Goal: Task Accomplishment & Management: Complete application form

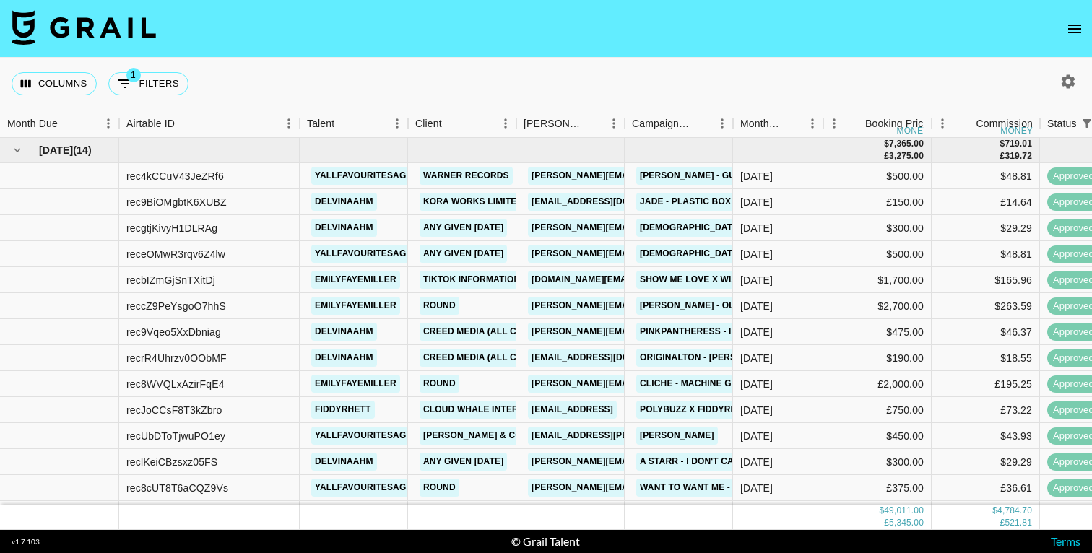
click at [1073, 30] on icon "open drawer" at bounding box center [1074, 28] width 17 height 17
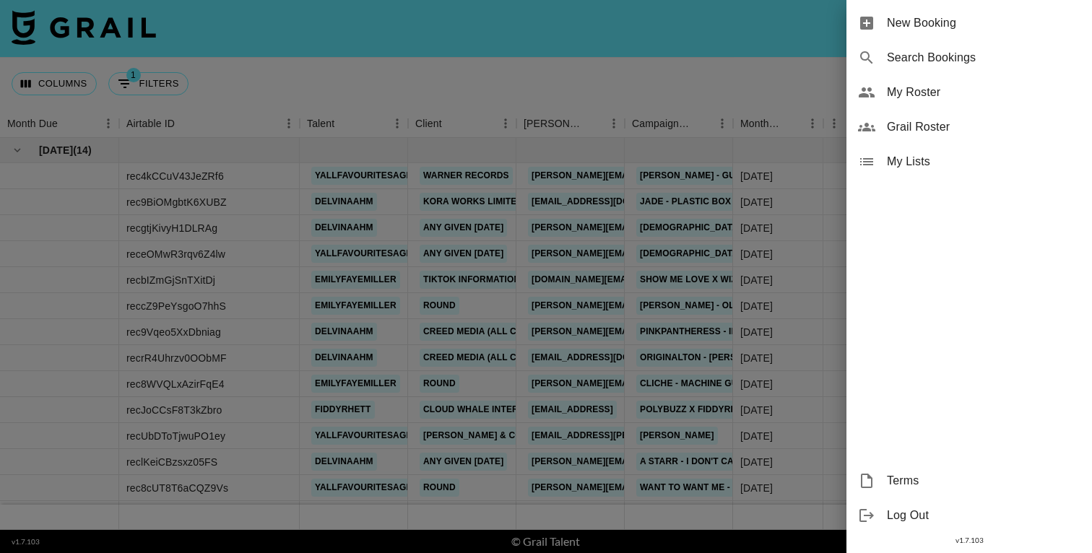
click at [662, 64] on div at bounding box center [546, 276] width 1092 height 553
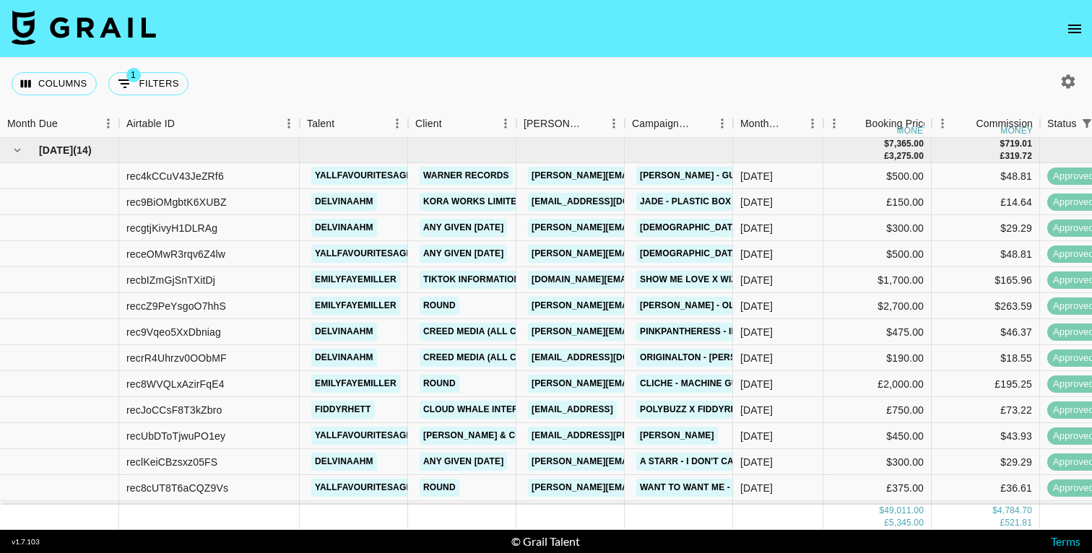
click at [1062, 81] on icon "button" at bounding box center [1068, 81] width 17 height 17
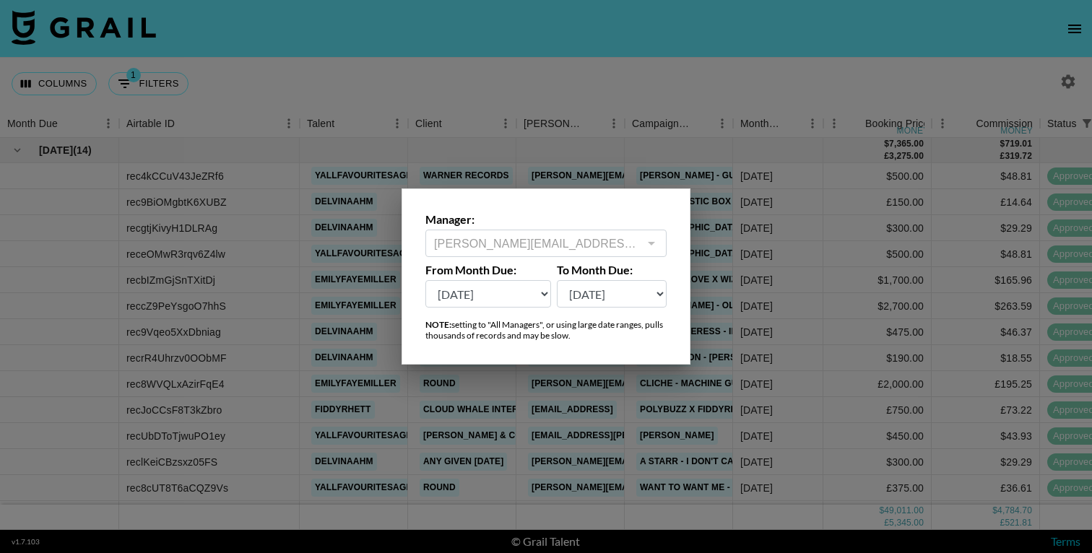
click at [482, 287] on select "Sep '26 Aug '26 Jul '26 Jun '26 May '26 Apr '26 Mar '26 Feb '26 Jan '26 Dec '25…" at bounding box center [488, 293] width 126 height 27
select select "Mar '25"
click at [425, 280] on select "Sep '26 Aug '26 Jul '26 Jun '26 May '26 Apr '26 Mar '26 Feb '26 Jan '26 Dec '25…" at bounding box center [488, 293] width 126 height 27
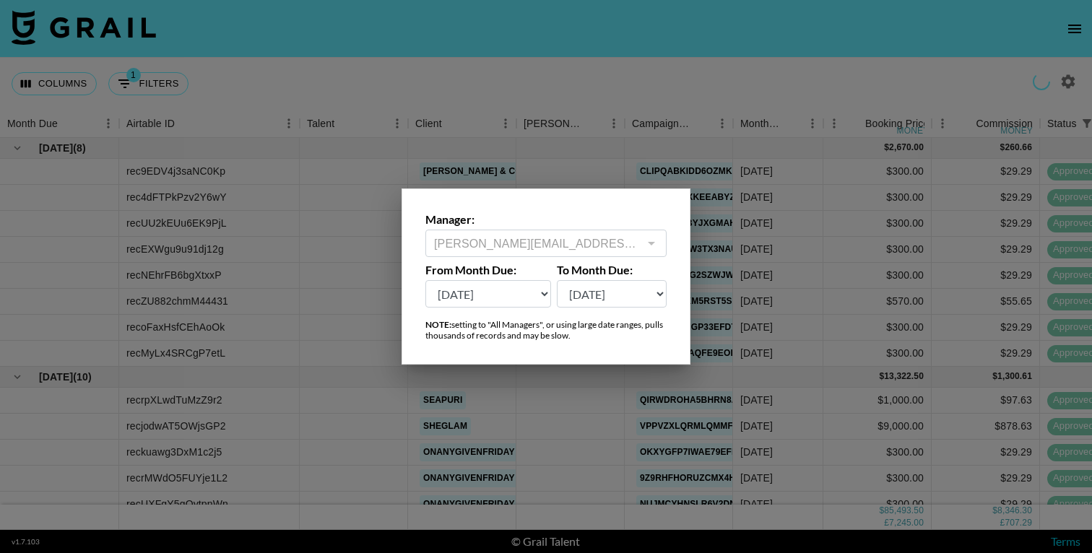
click at [644, 61] on div at bounding box center [546, 276] width 1092 height 553
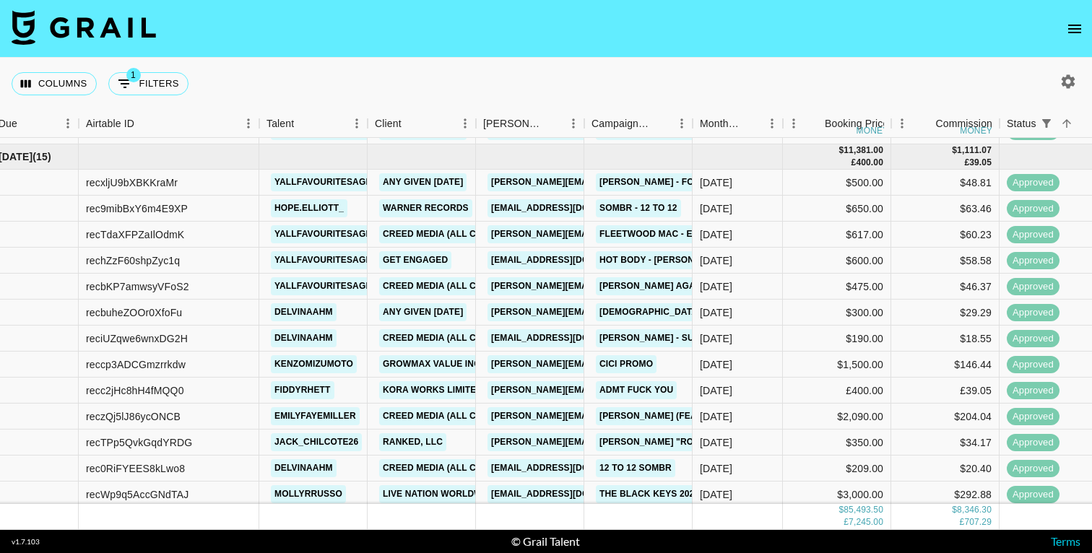
scroll to position [2111, 40]
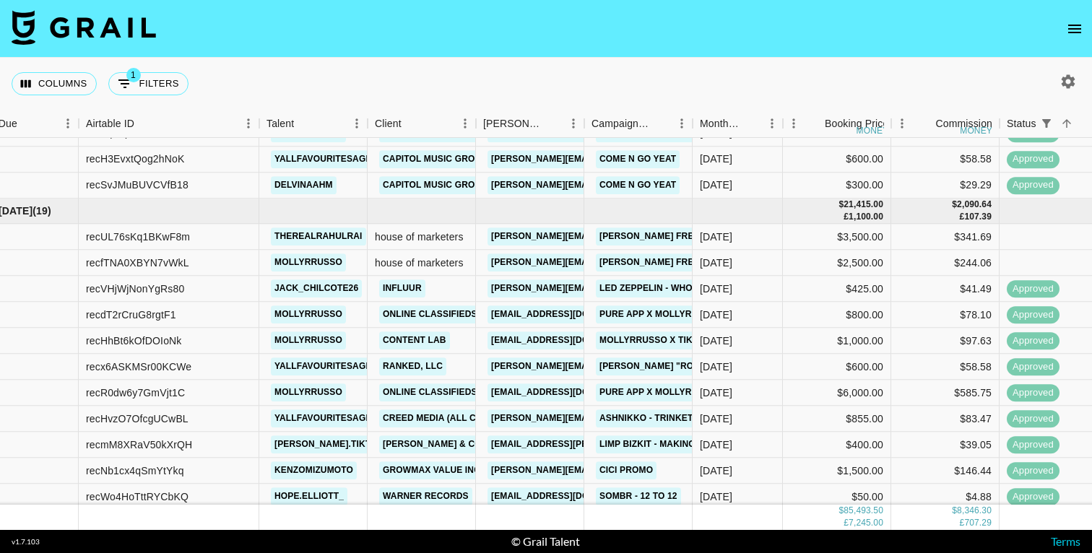
click at [1079, 30] on icon "open drawer" at bounding box center [1074, 28] width 17 height 17
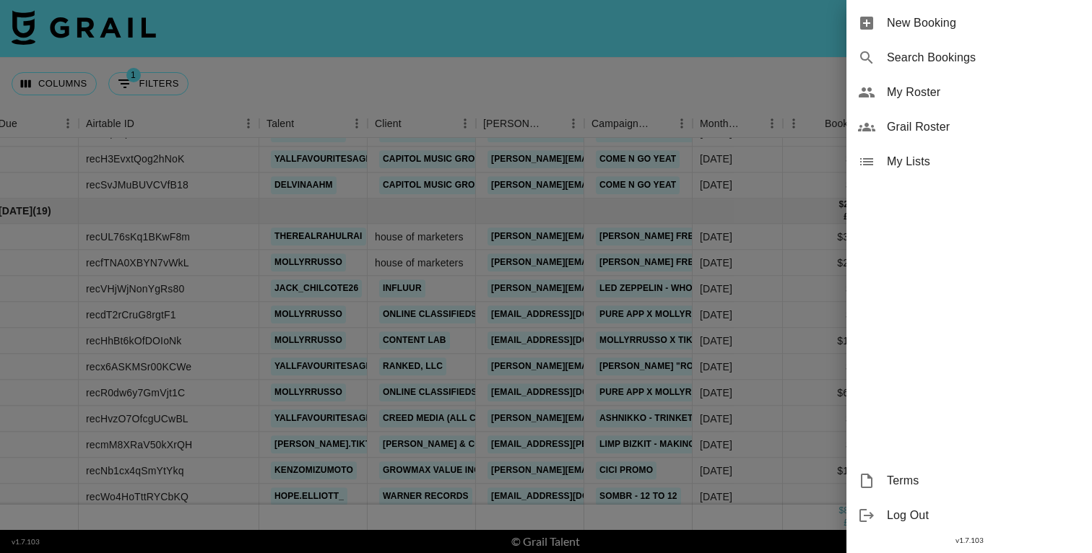
click at [922, 27] on span "New Booking" at bounding box center [984, 22] width 194 height 17
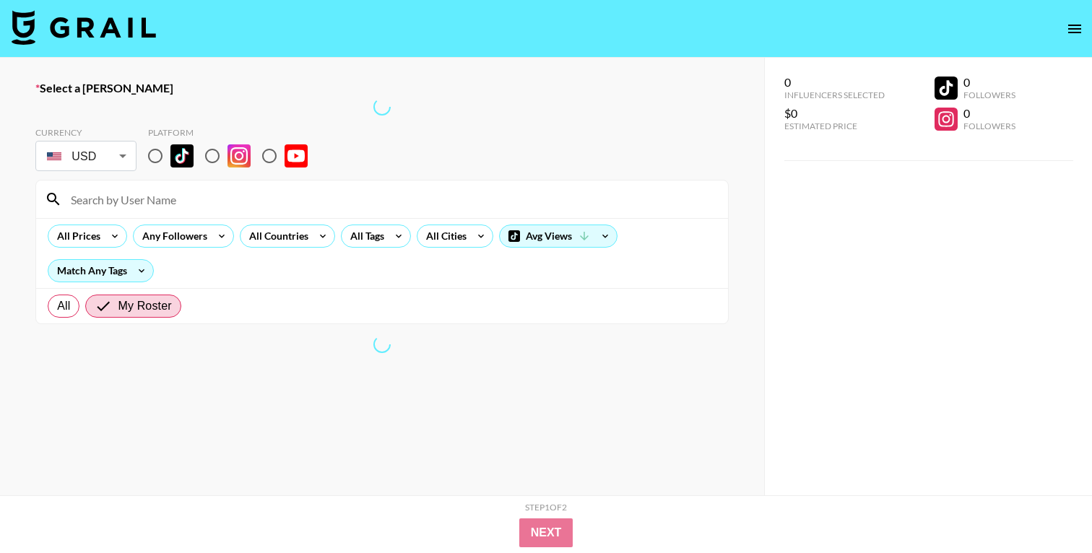
scroll to position [57, 0]
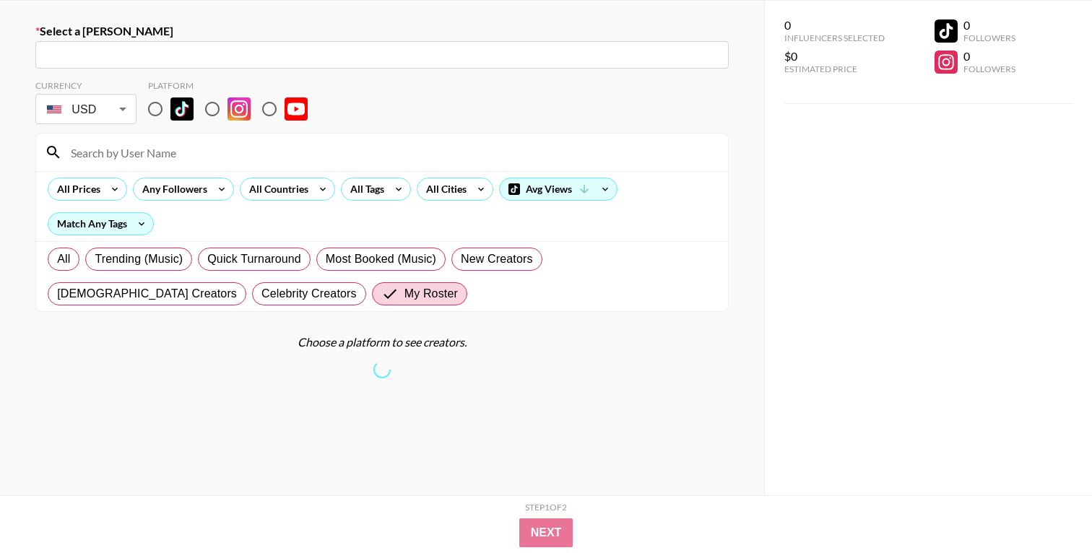
click at [132, 58] on input "text" at bounding box center [382, 55] width 676 height 17
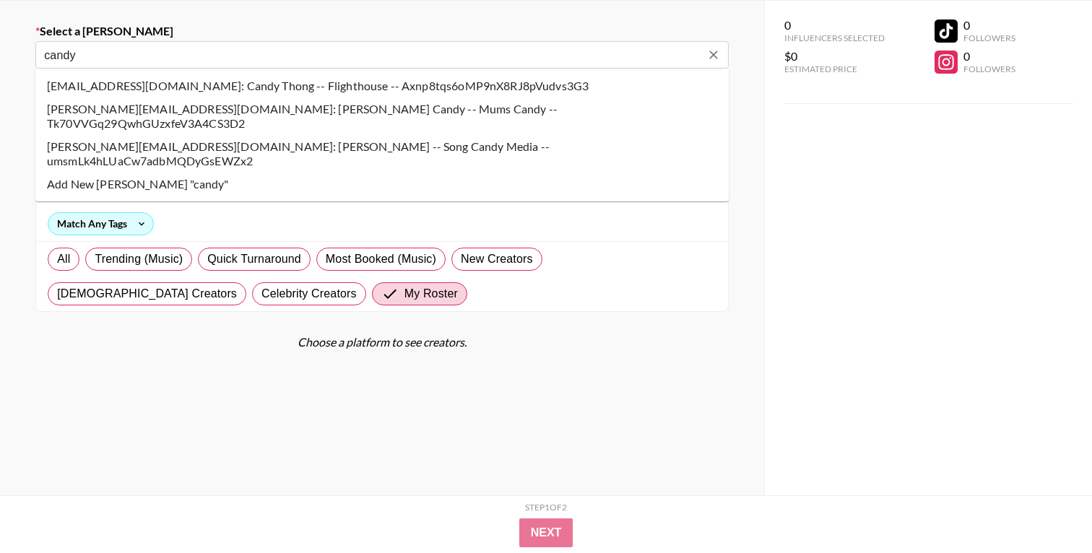
click at [207, 81] on li "candy@flight.house: Candy Thong -- Flighthouse -- Axnp8tqs6oMP9nX8RJ8pVudvs3G3" at bounding box center [381, 85] width 693 height 23
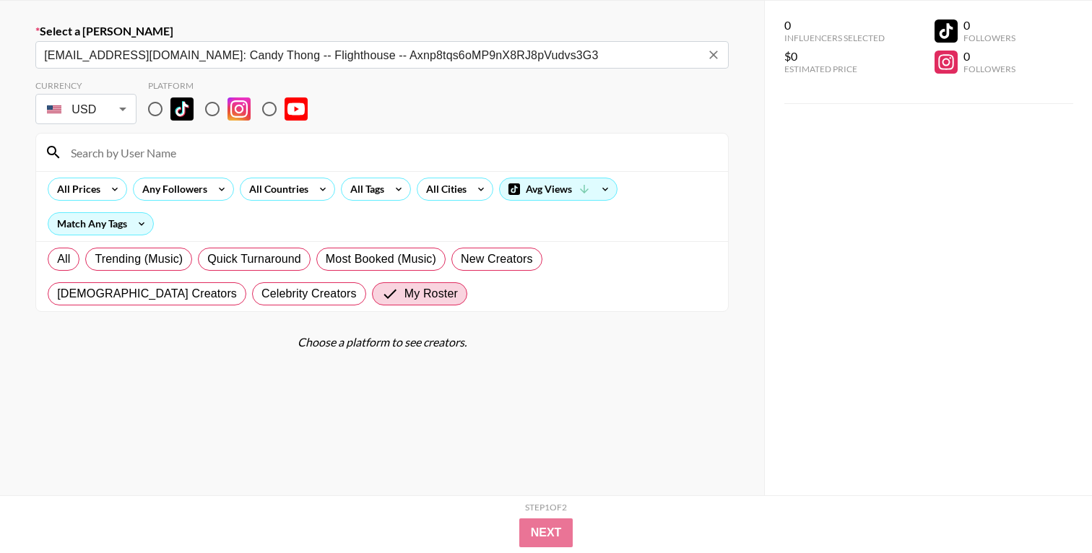
type input "candy@flight.house: Candy Thong -- Flighthouse -- Axnp8tqs6oMP9nX8RJ8pVudvs3G3"
click at [153, 112] on input "radio" at bounding box center [155, 109] width 30 height 30
radio input "true"
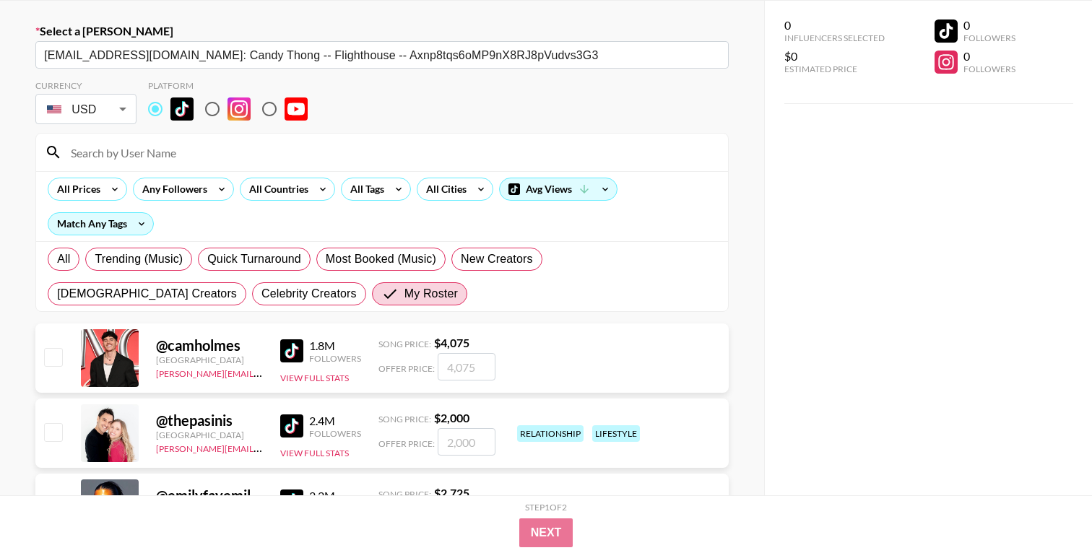
click at [157, 156] on input at bounding box center [390, 152] width 657 height 23
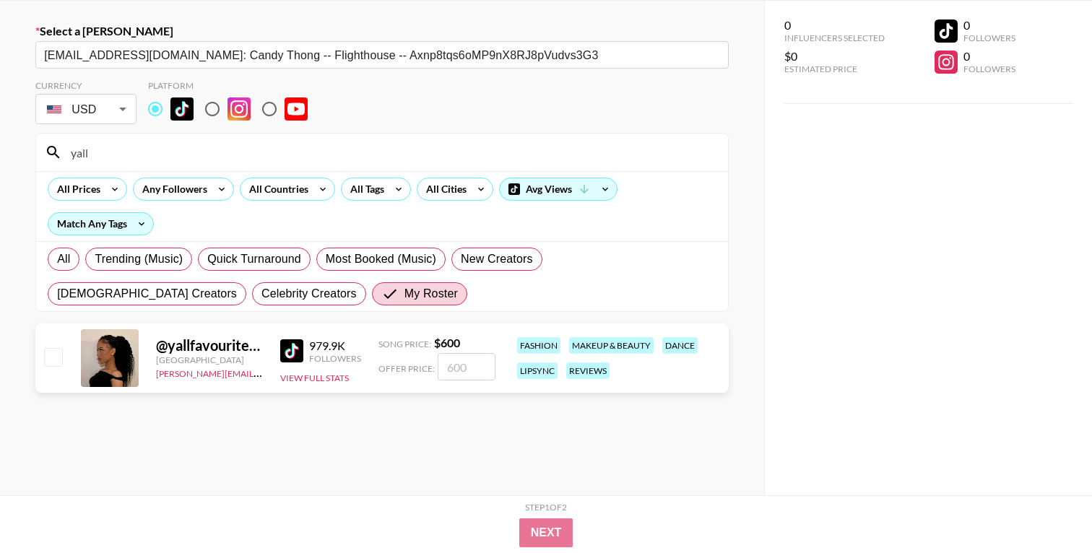
type input "yall"
click at [53, 358] on input "checkbox" at bounding box center [52, 356] width 17 height 17
checkbox input "true"
type input "600"
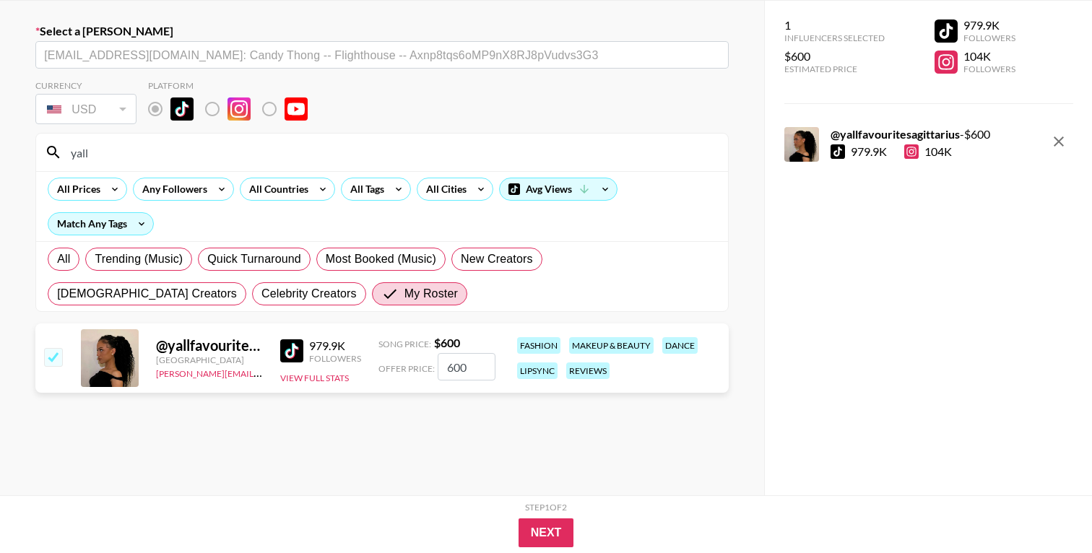
click at [449, 364] on input "600" at bounding box center [467, 366] width 58 height 27
checkbox input "false"
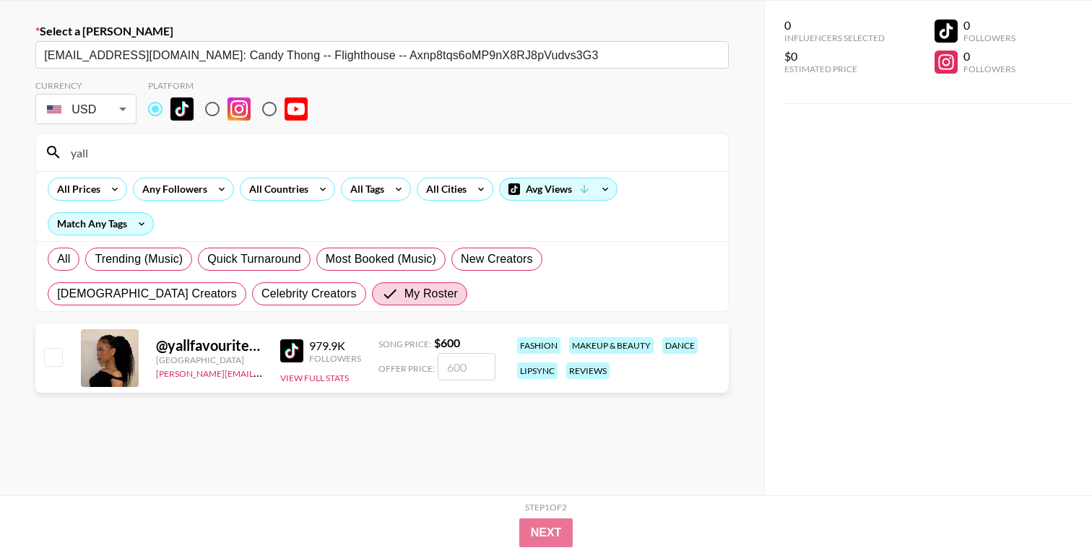
checkbox input "true"
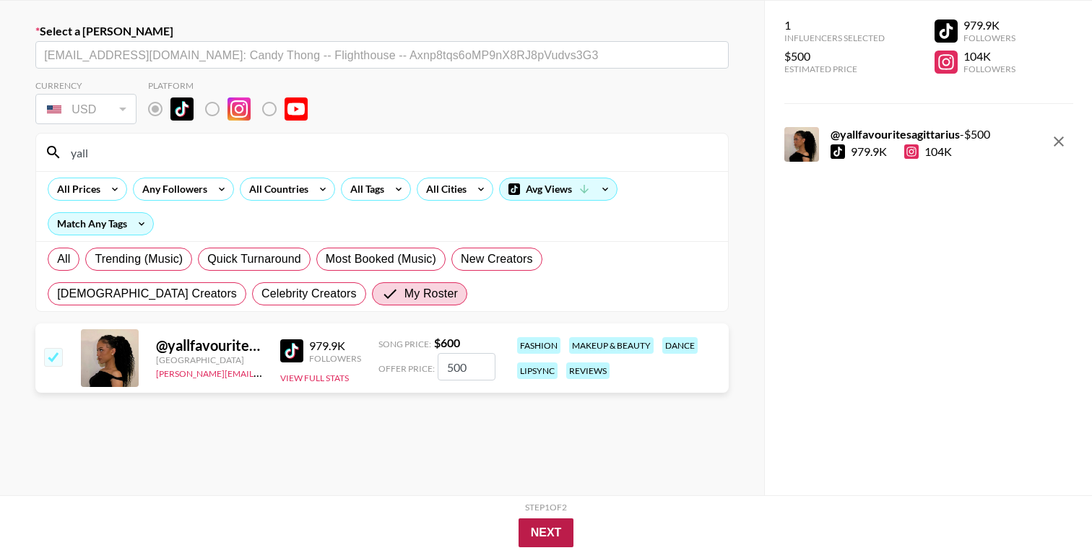
type input "500"
click at [544, 532] on button "Next" at bounding box center [547, 533] width 56 height 29
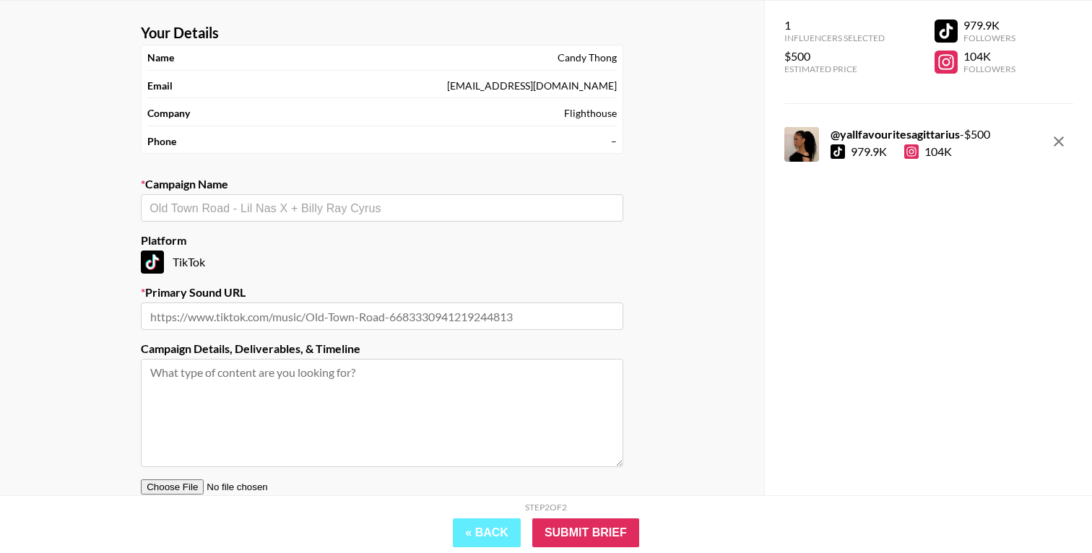
click at [295, 211] on input "text" at bounding box center [382, 208] width 465 height 17
click at [215, 209] on input "Renee Rapp I Think I like" at bounding box center [373, 208] width 446 height 17
click at [319, 217] on div "Renee Rapp - I Think I like ​" at bounding box center [382, 207] width 482 height 27
click at [315, 209] on input "Renee Rapp - I Think I like" at bounding box center [373, 208] width 446 height 17
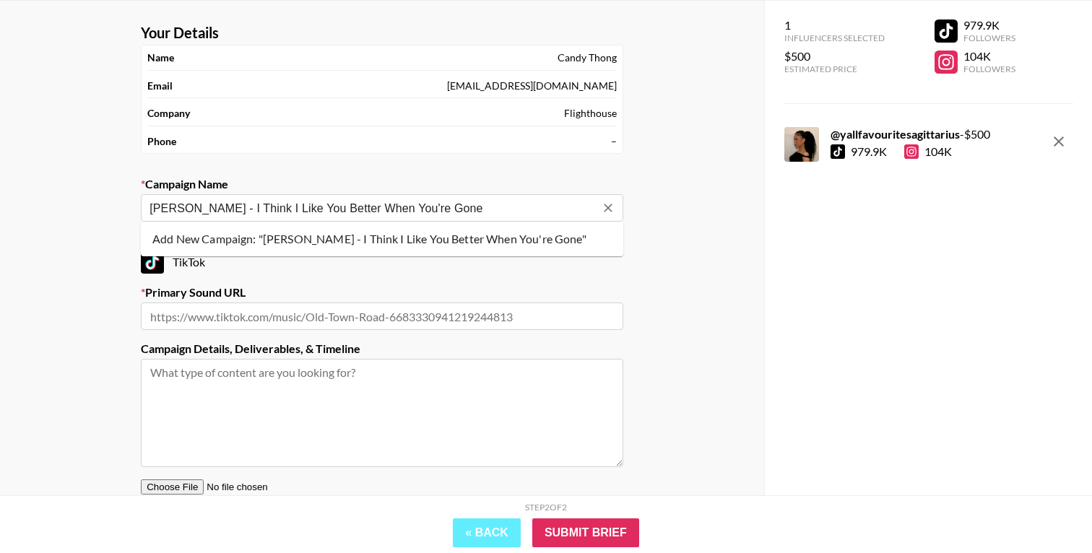
click at [438, 233] on li "Add New Campaign: "Renee Rapp - I Think I Like You Better When You're Gone"" at bounding box center [382, 239] width 482 height 23
type input "Renee Rapp - I Think I Like You Better When You're Gone"
click at [424, 314] on input "text" at bounding box center [382, 316] width 482 height 27
paste input "https://www.tiktok.com/music/I-Think-I-Like-You-Better-When-You%E2%80%99re-Gone…"
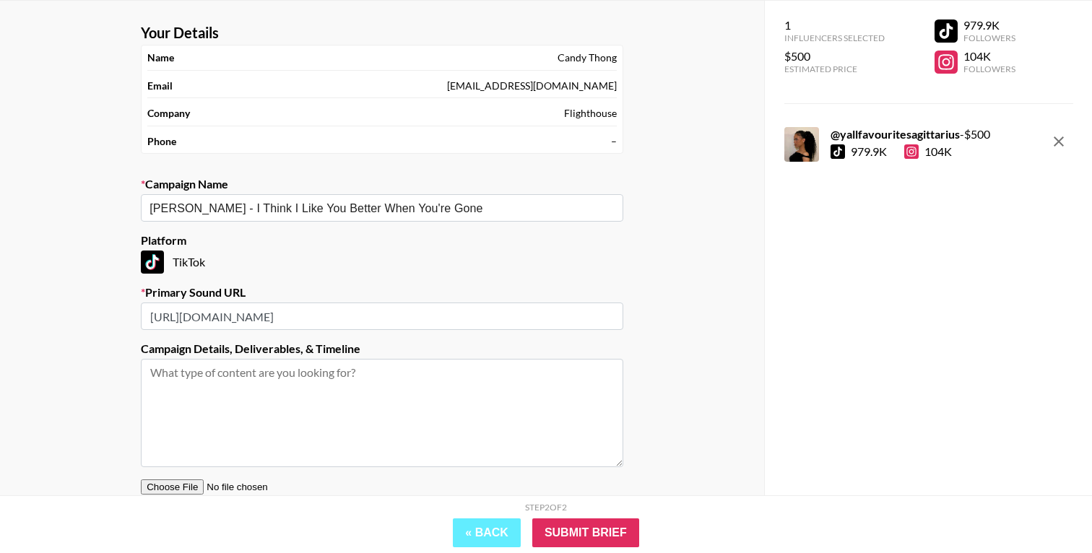
scroll to position [0, 0]
click at [677, 360] on div "Your Details Name Candy Thong Email candy@flight.house Company Flighthouse Phon…" at bounding box center [382, 298] width 764 height 595
drag, startPoint x: 557, startPoint y: 319, endPoint x: 493, endPoint y: 319, distance: 63.6
click at [493, 319] on input "https://www.tiktok.com/music/I-Think-I-Like-You-Better-When-You%E2%80%99re-Gone…" at bounding box center [382, 316] width 482 height 27
type input "https://www.tiktok.com/music/I-Think-I-Like-You-Better-When-You're-Gone-7530823…"
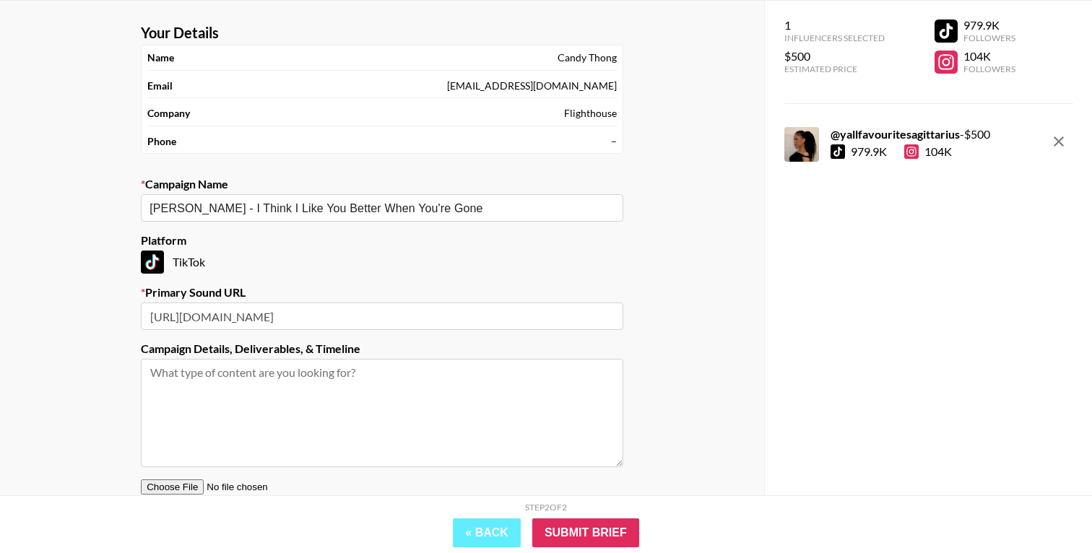
click at [677, 348] on div "Your Details Name Candy Thong Email candy@flight.house Company Flighthouse Phon…" at bounding box center [382, 298] width 764 height 595
click at [617, 531] on input "Submit Brief" at bounding box center [585, 533] width 107 height 29
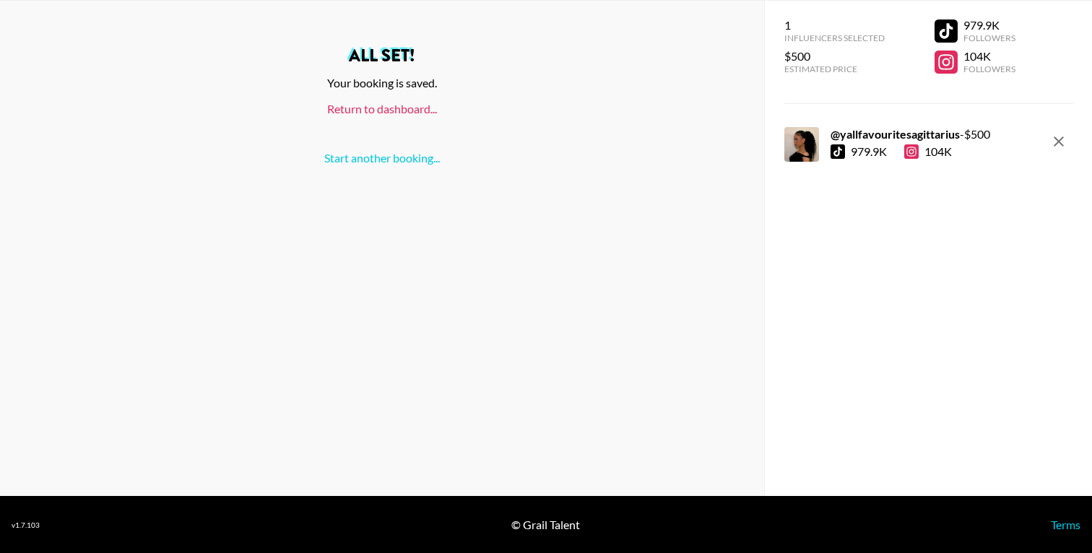
click at [371, 109] on link "Return to dashboard..." at bounding box center [382, 109] width 110 height 14
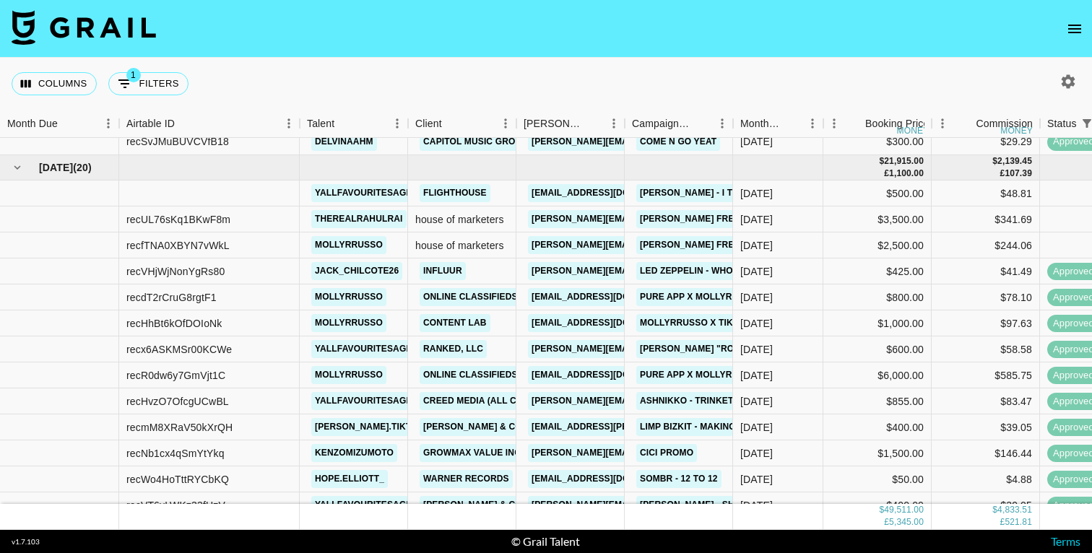
scroll to position [1122, 0]
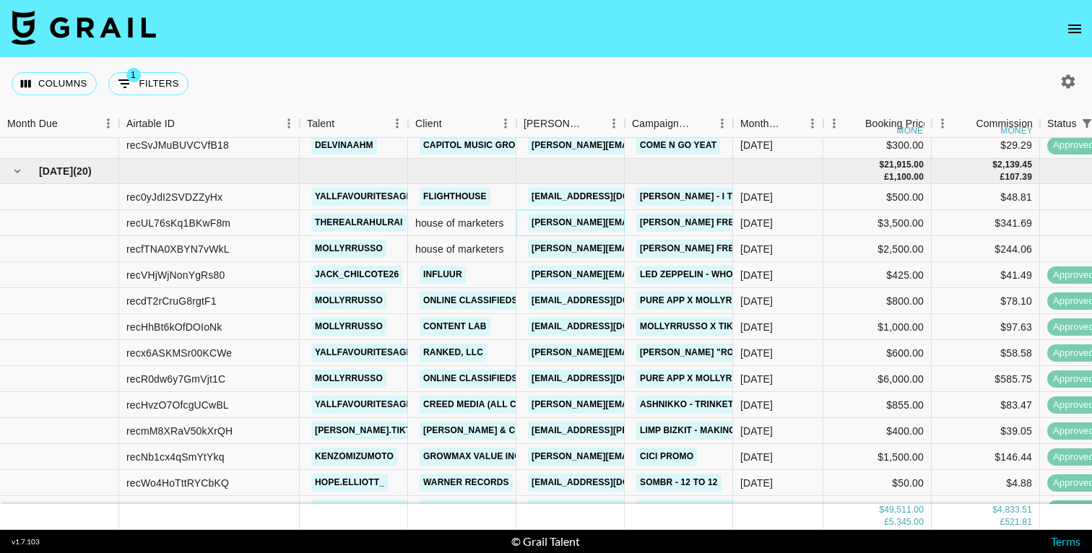
click at [584, 219] on link "[PERSON_NAME][EMAIL_ADDRESS][DOMAIN_NAME]" at bounding box center [645, 223] width 235 height 18
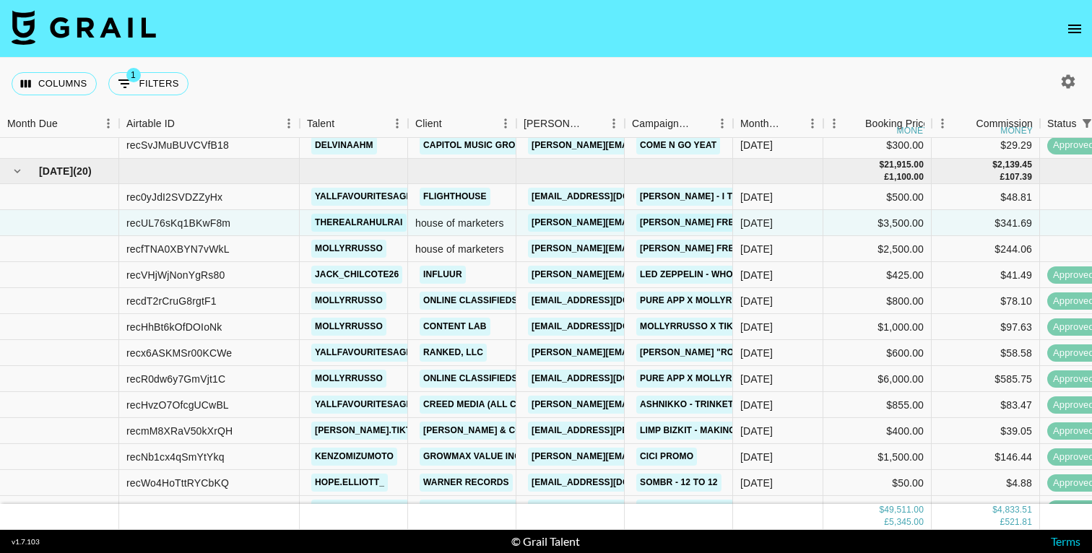
click at [449, 74] on div "Columns 1 Filters + Booking" at bounding box center [546, 84] width 1092 height 52
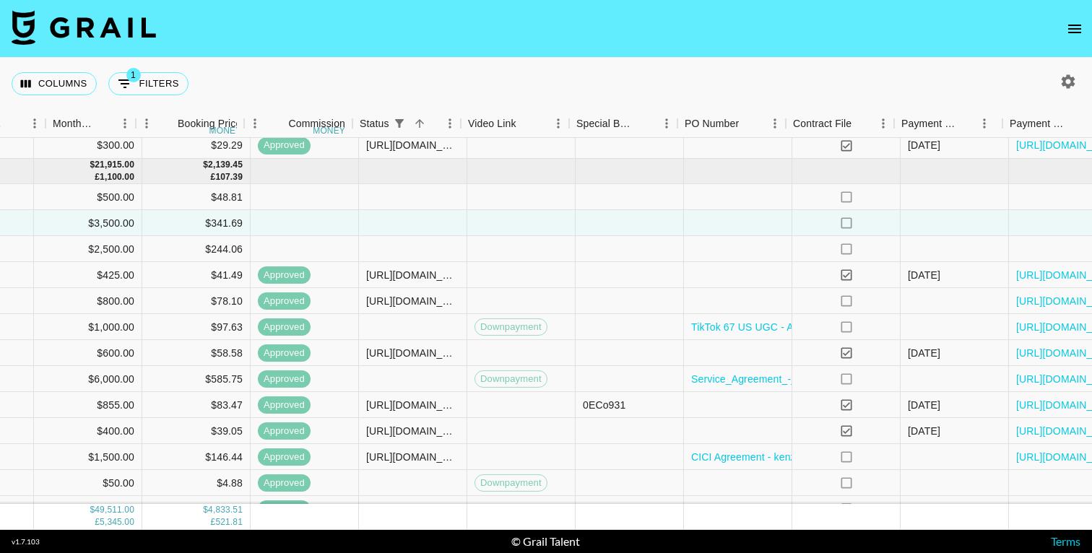
scroll to position [1122, 873]
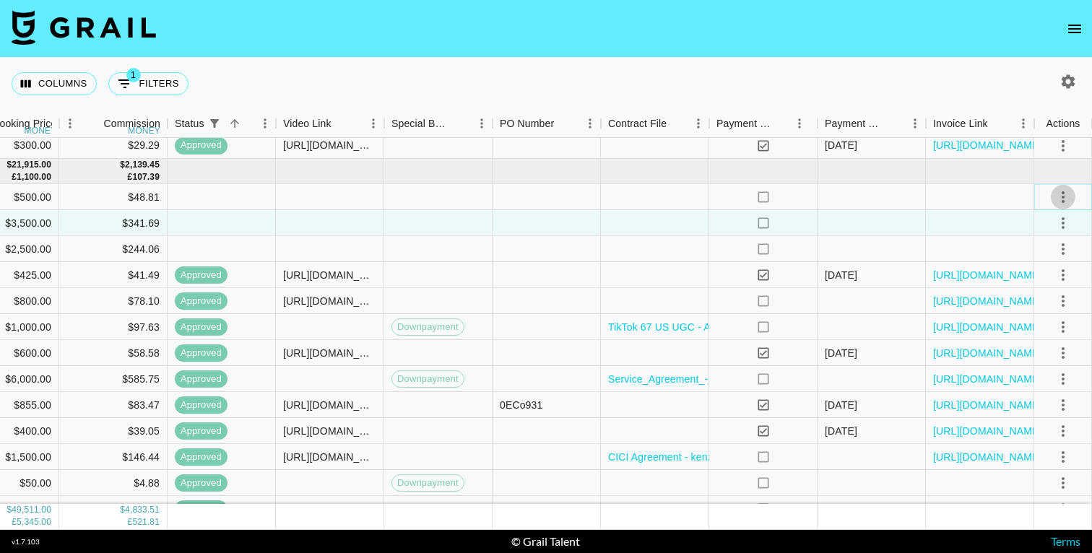
click at [1062, 197] on icon "select merge strategy" at bounding box center [1063, 197] width 3 height 12
click at [1026, 228] on li "Confirm" at bounding box center [1045, 228] width 94 height 26
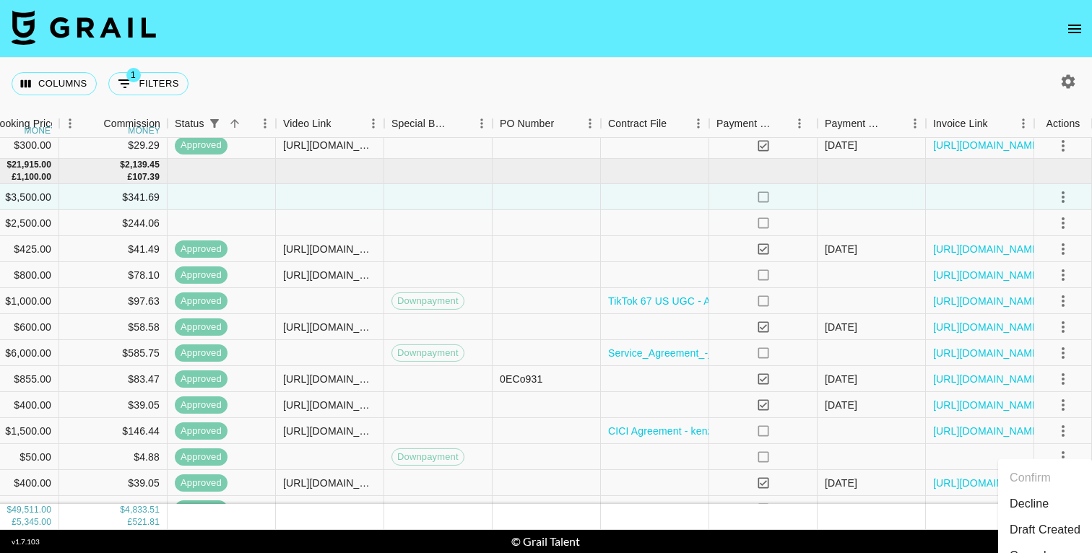
click at [768, 70] on div "Columns 1 Filters + Booking" at bounding box center [546, 84] width 1092 height 52
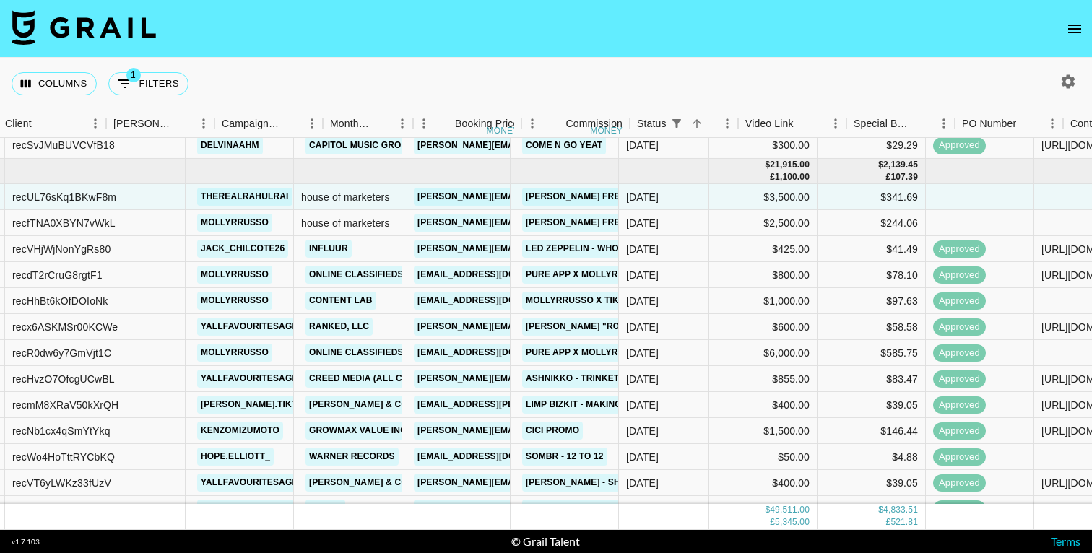
scroll to position [1122, 0]
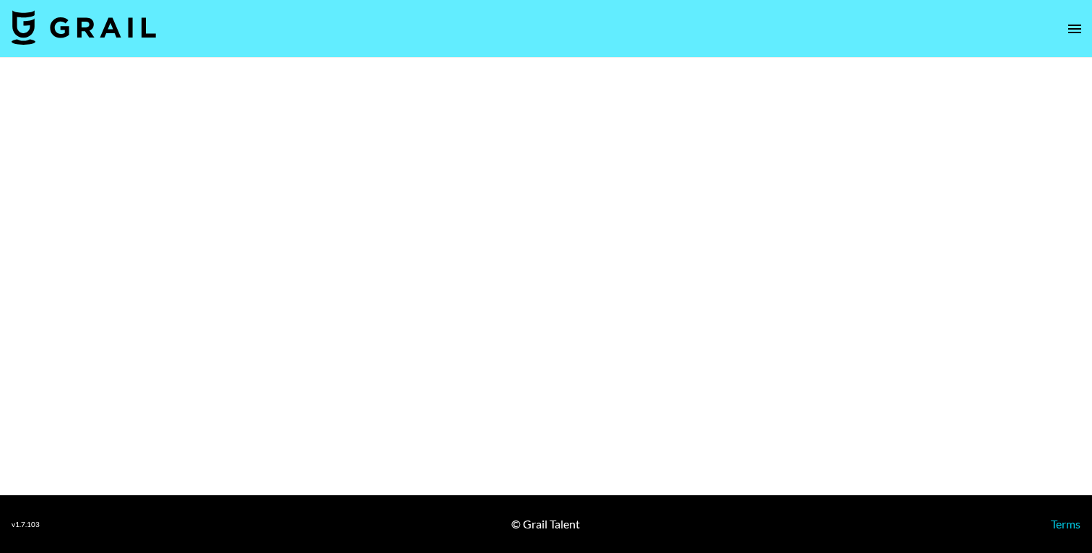
select select "Multi"
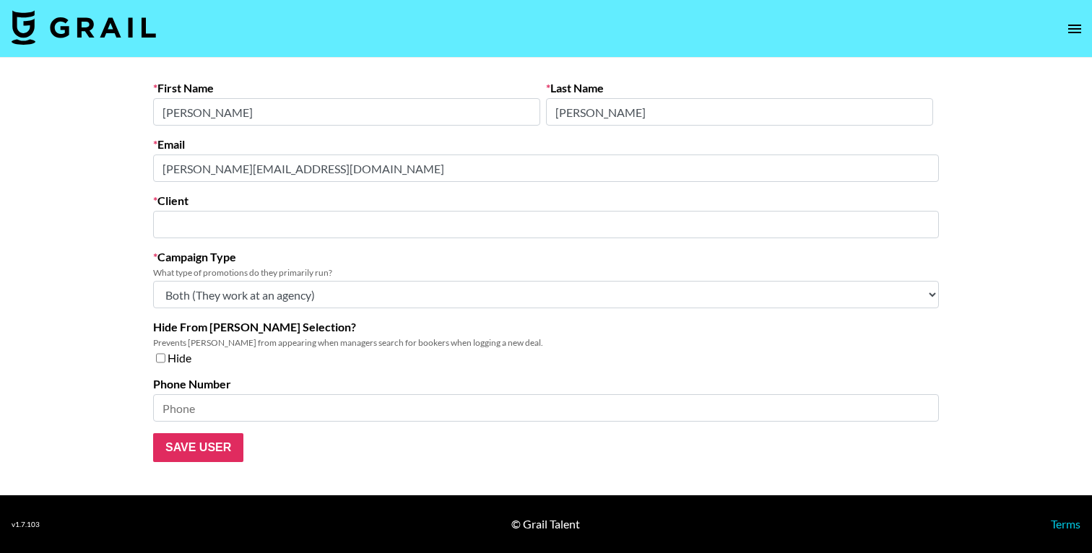
click at [181, 229] on input "text" at bounding box center [546, 225] width 769 height 17
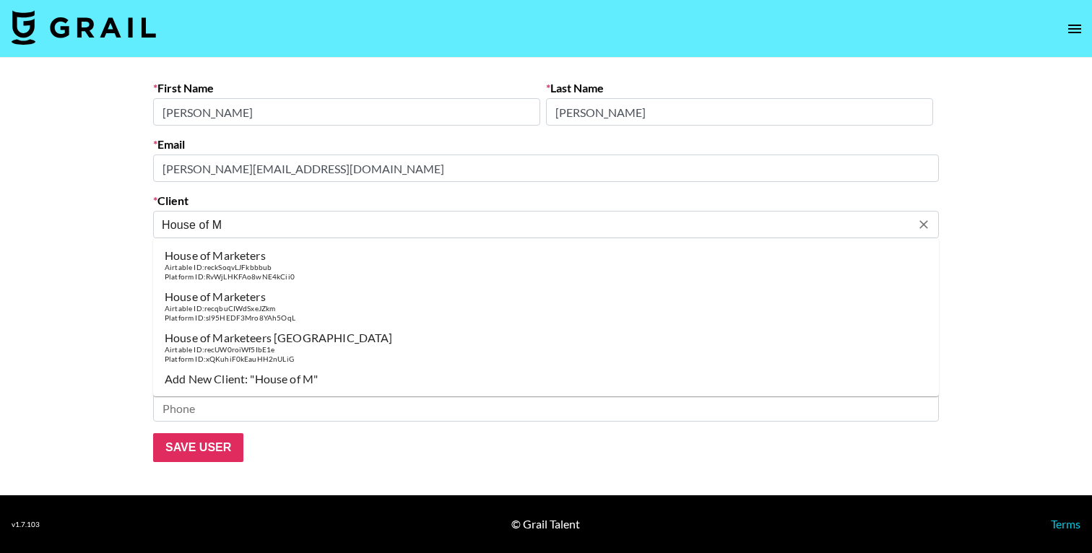
click at [248, 257] on div "House of Marketers" at bounding box center [230, 255] width 130 height 14
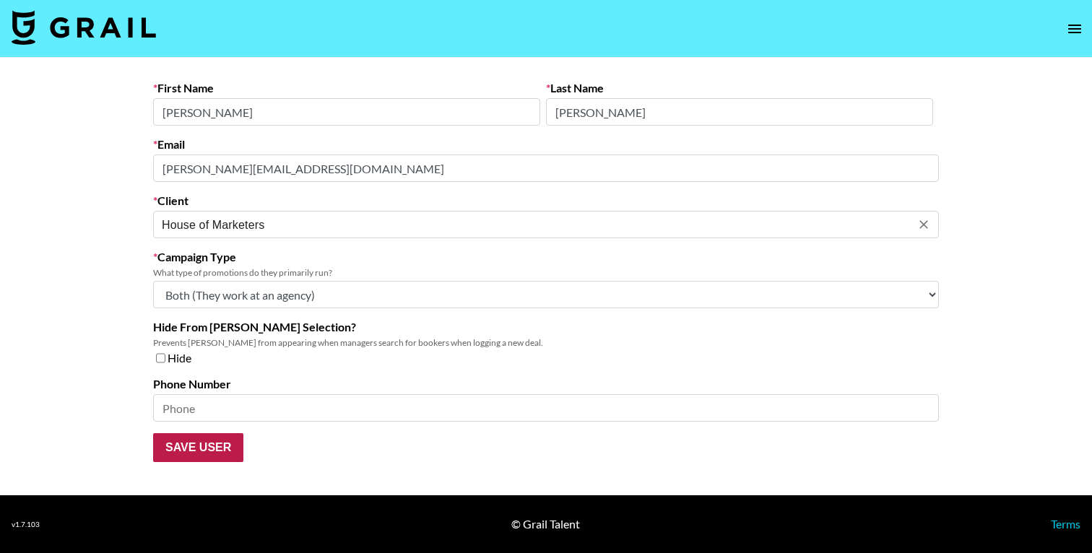
type input "House of Marketers"
click at [202, 448] on input "Save User" at bounding box center [198, 447] width 90 height 29
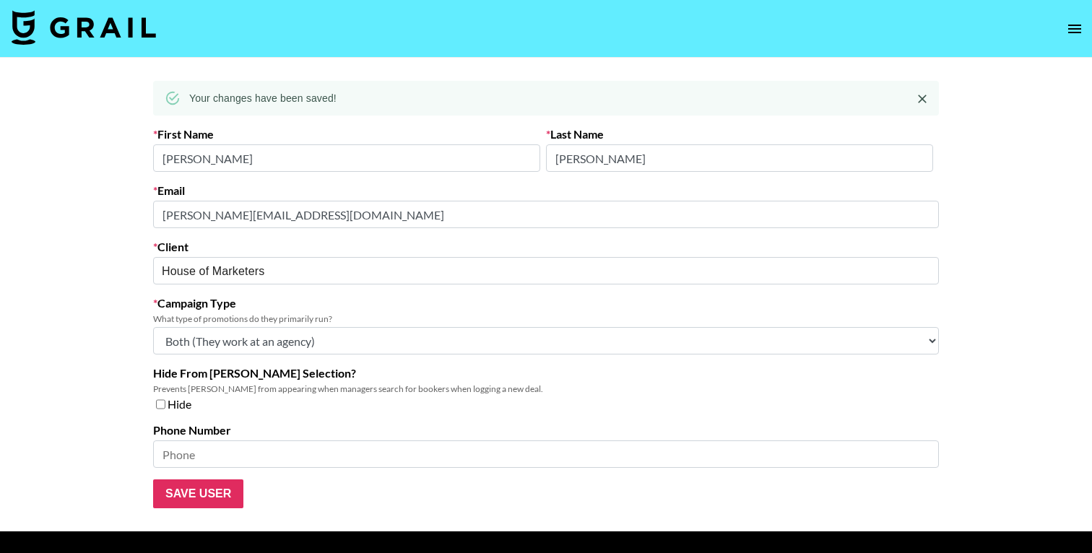
click at [168, 157] on input "[PERSON_NAME]" at bounding box center [346, 157] width 387 height 27
type input "[PERSON_NAME]"
click at [561, 159] on input "[PERSON_NAME]" at bounding box center [739, 157] width 387 height 27
type input "[PERSON_NAME]"
click at [202, 486] on input "Save User" at bounding box center [198, 494] width 90 height 29
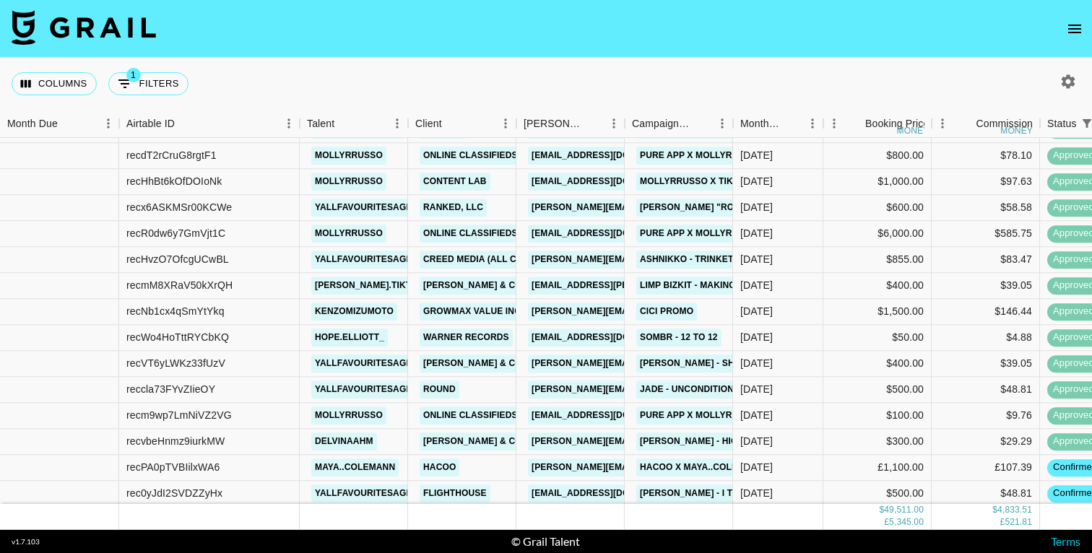
scroll to position [1321, 0]
